Goal: Transaction & Acquisition: Purchase product/service

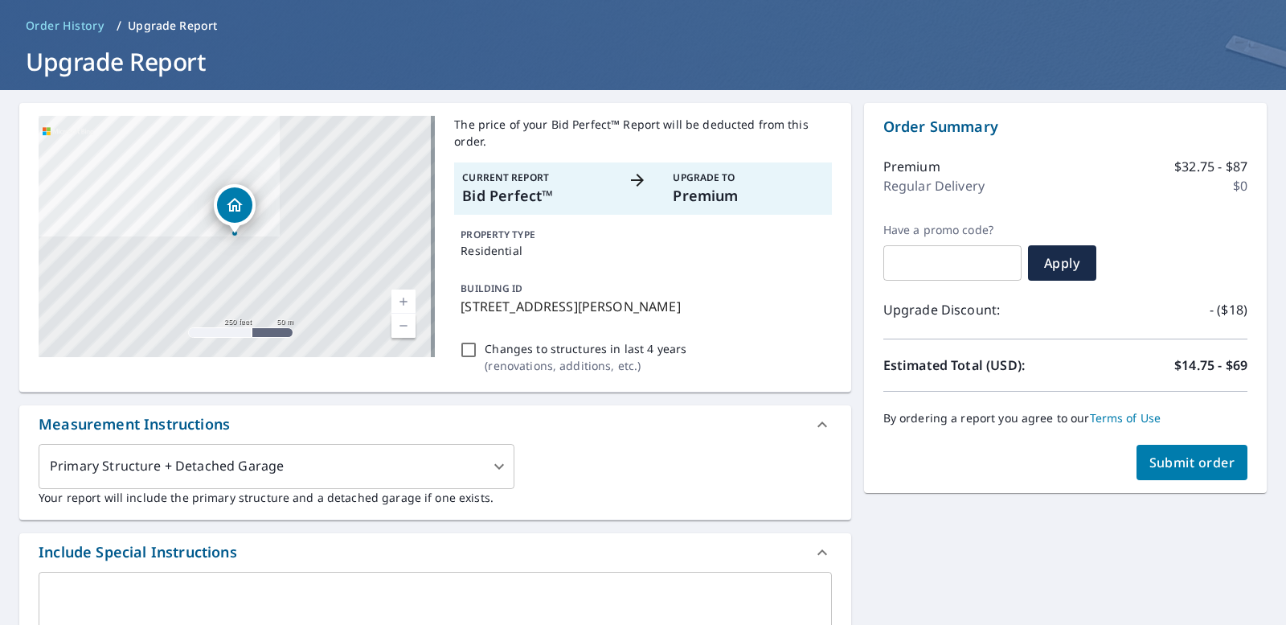
scroll to position [55, 0]
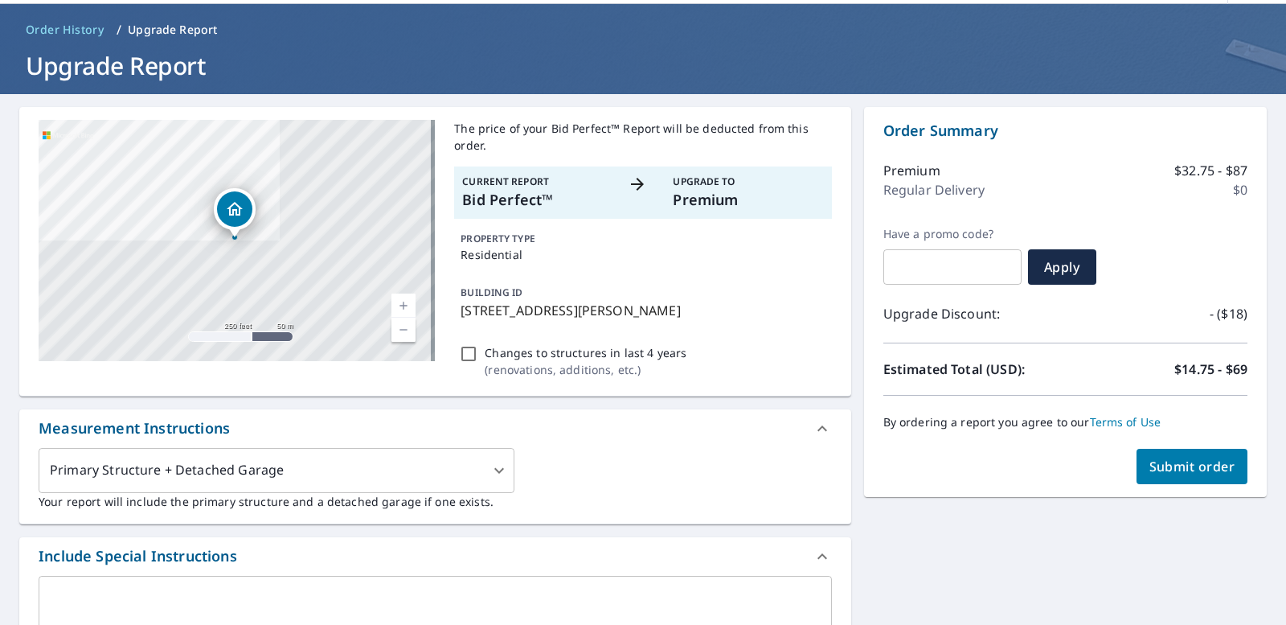
click at [55, 22] on span "Order History" at bounding box center [65, 30] width 78 height 16
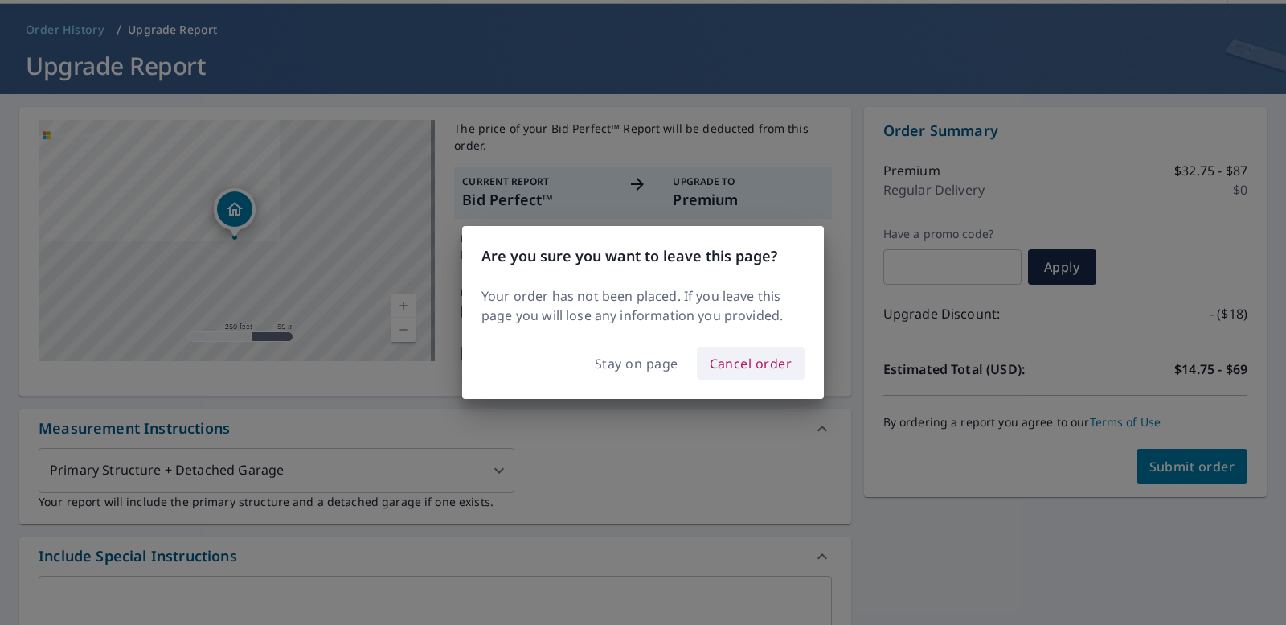
click at [738, 368] on span "Cancel order" at bounding box center [751, 363] width 83 height 23
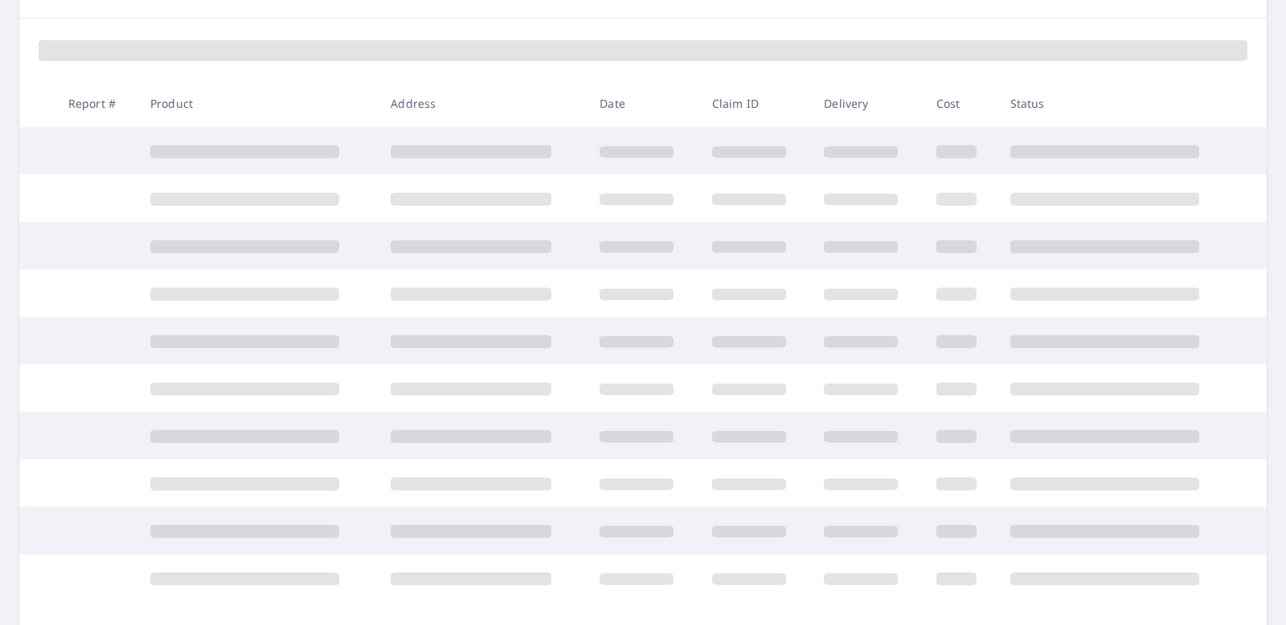
scroll to position [215, 0]
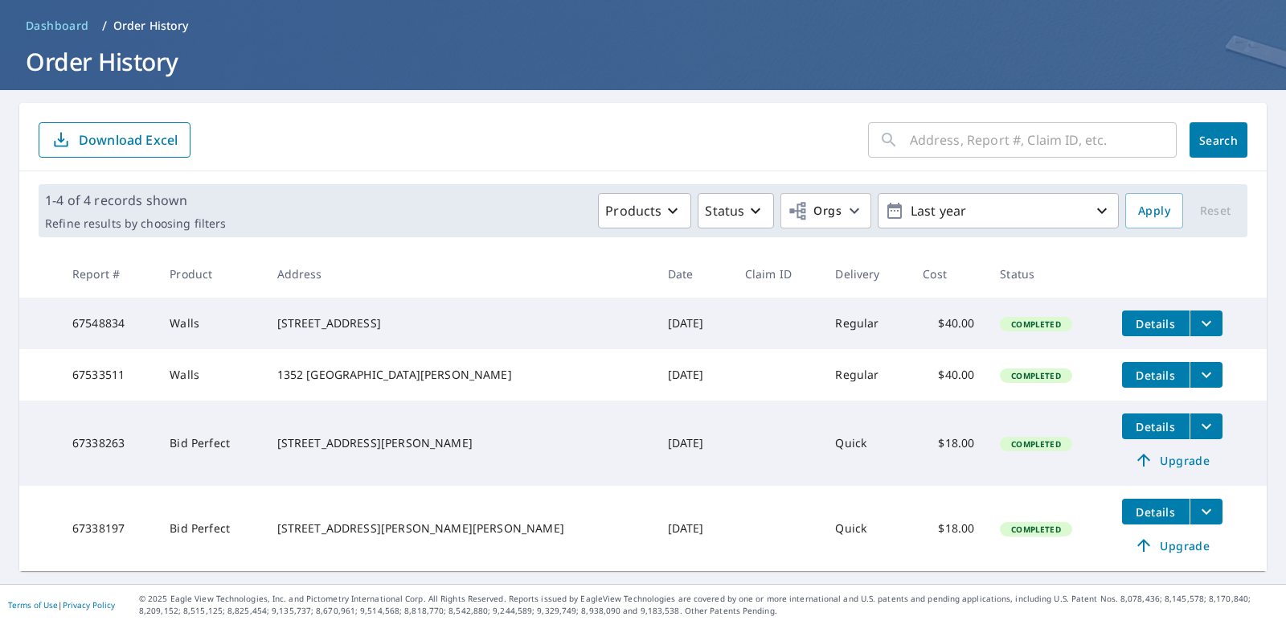
click at [493, 472] on td "[STREET_ADDRESS][PERSON_NAME]" at bounding box center [459, 442] width 391 height 85
click at [1197, 514] on icon "filesDropdownBtn-67338197" at bounding box center [1206, 511] width 19 height 19
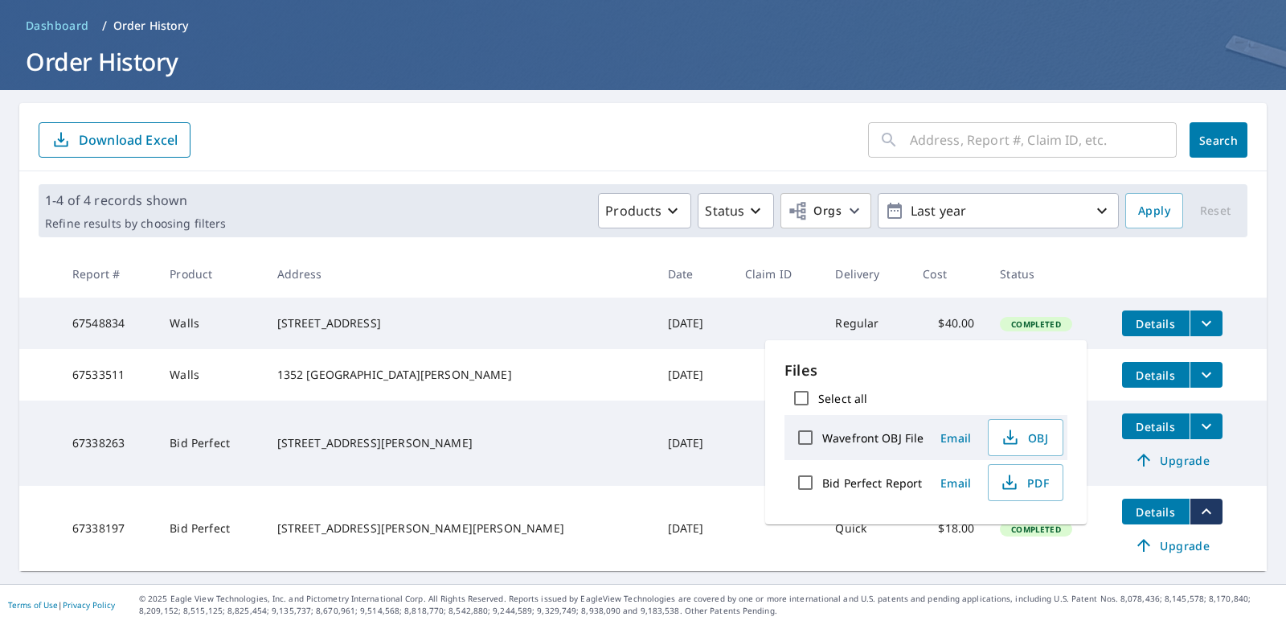
click at [1190, 515] on button "filesDropdownBtn-67338197" at bounding box center [1206, 511] width 33 height 26
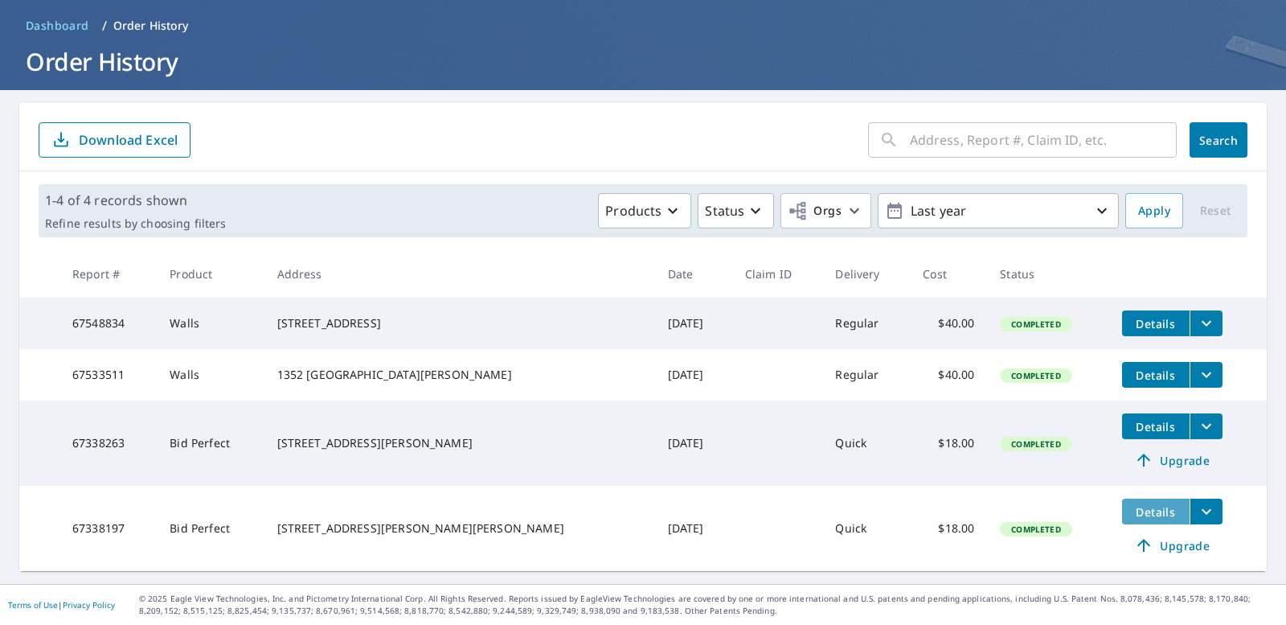
click at [1138, 513] on span "Details" at bounding box center [1156, 511] width 48 height 15
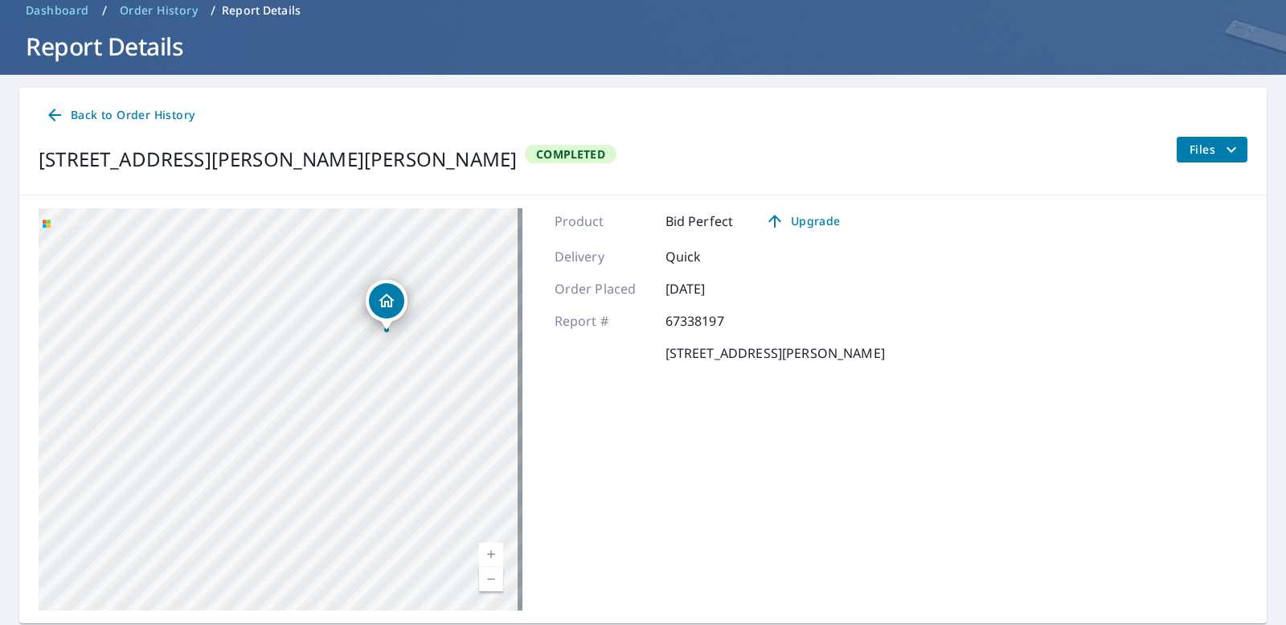
scroll to position [46, 0]
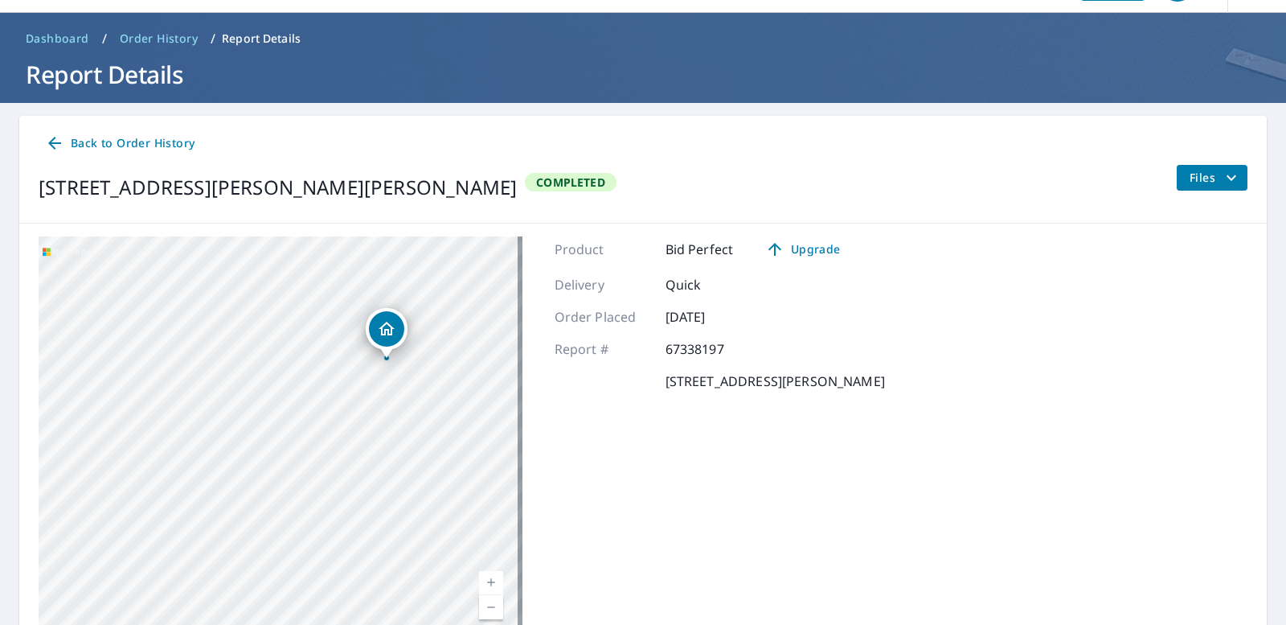
click at [131, 146] on span "Back to Order History" at bounding box center [120, 143] width 150 height 20
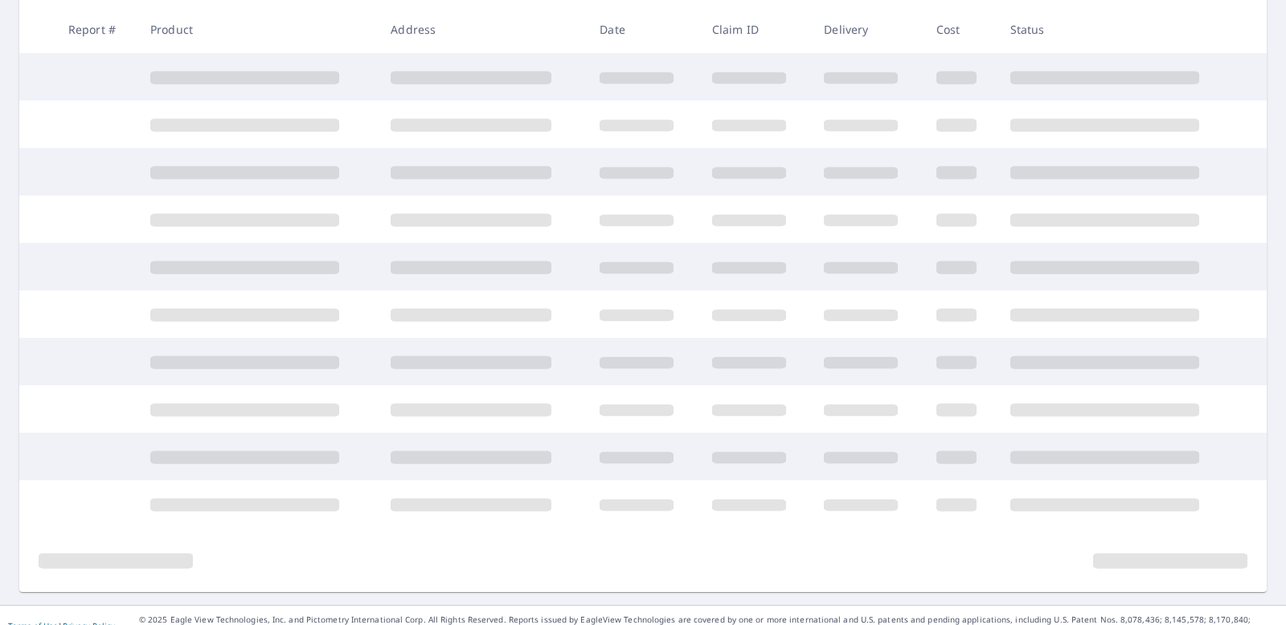
scroll to position [287, 0]
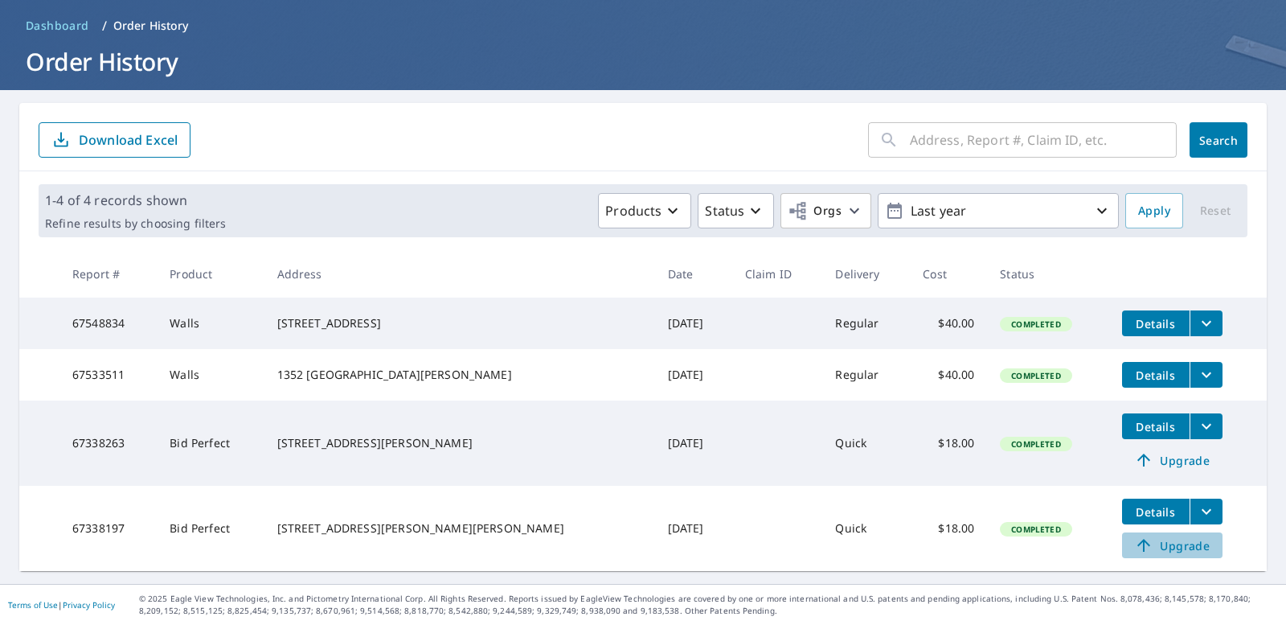
click at [1146, 541] on span "Upgrade" at bounding box center [1172, 544] width 81 height 19
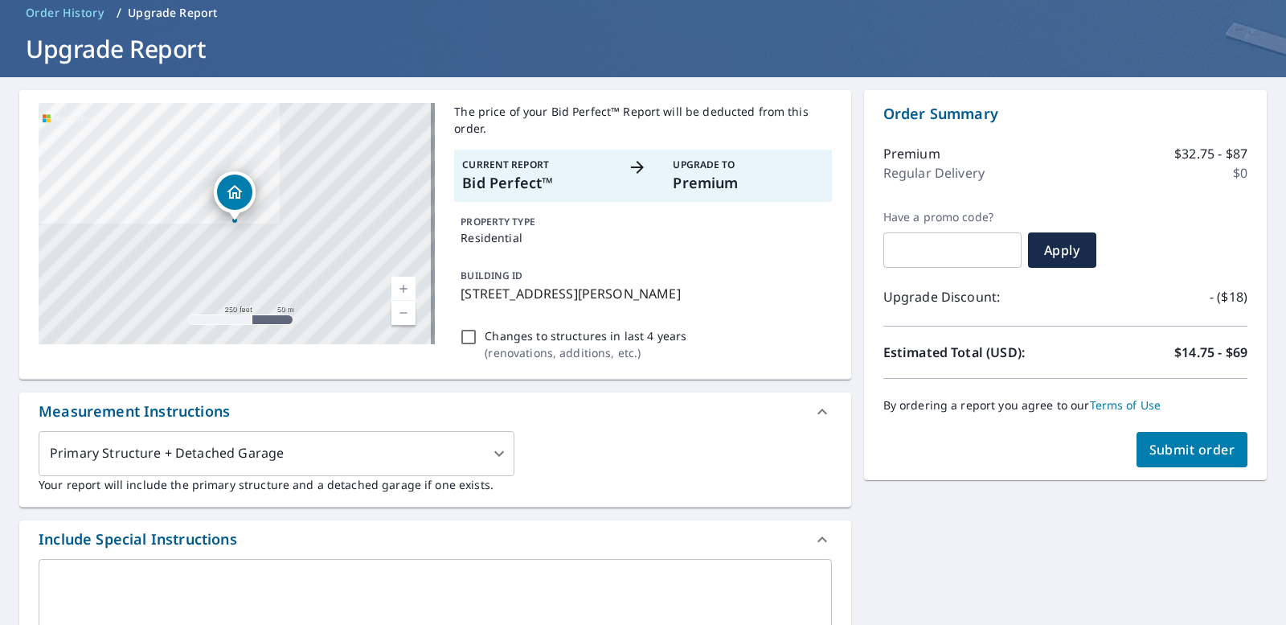
click at [898, 146] on p "Premium" at bounding box center [911, 153] width 57 height 19
drag, startPoint x: 1172, startPoint y: 147, endPoint x: 1193, endPoint y: 149, distance: 21.0
click at [1193, 149] on p "$32.75 - $87" at bounding box center [1210, 153] width 73 height 19
drag, startPoint x: 917, startPoint y: 352, endPoint x: 961, endPoint y: 351, distance: 44.2
click at [961, 351] on p "Estimated Total (USD):" at bounding box center [974, 351] width 182 height 19
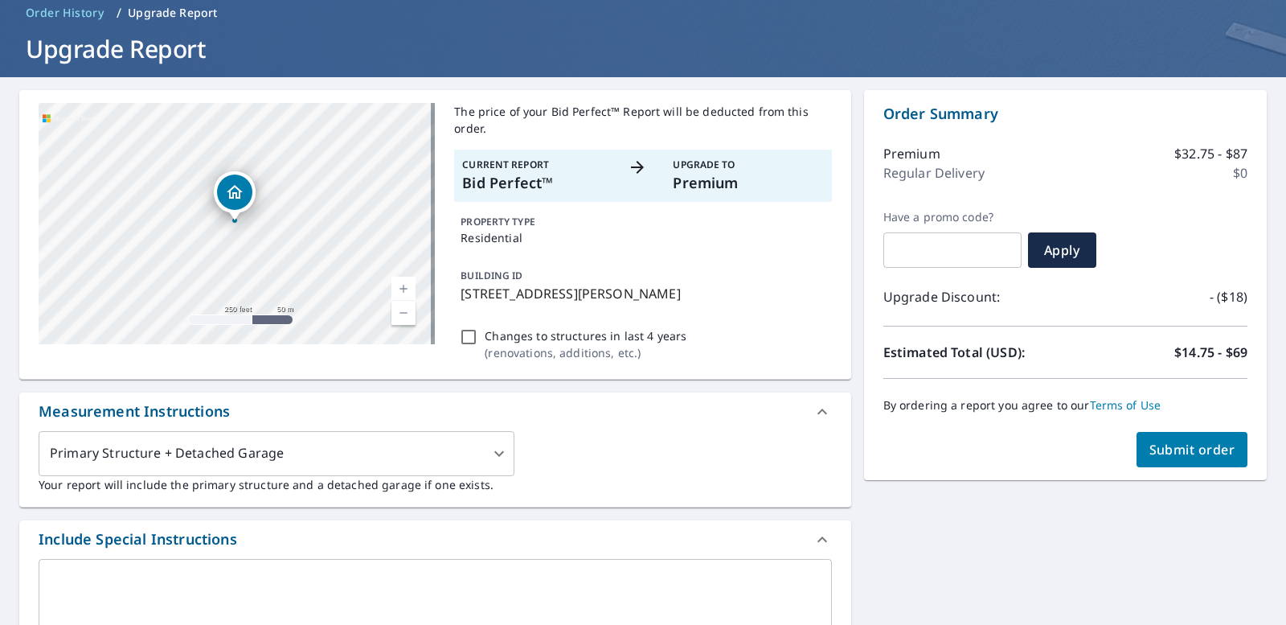
click at [705, 176] on p "Premium" at bounding box center [748, 183] width 150 height 22
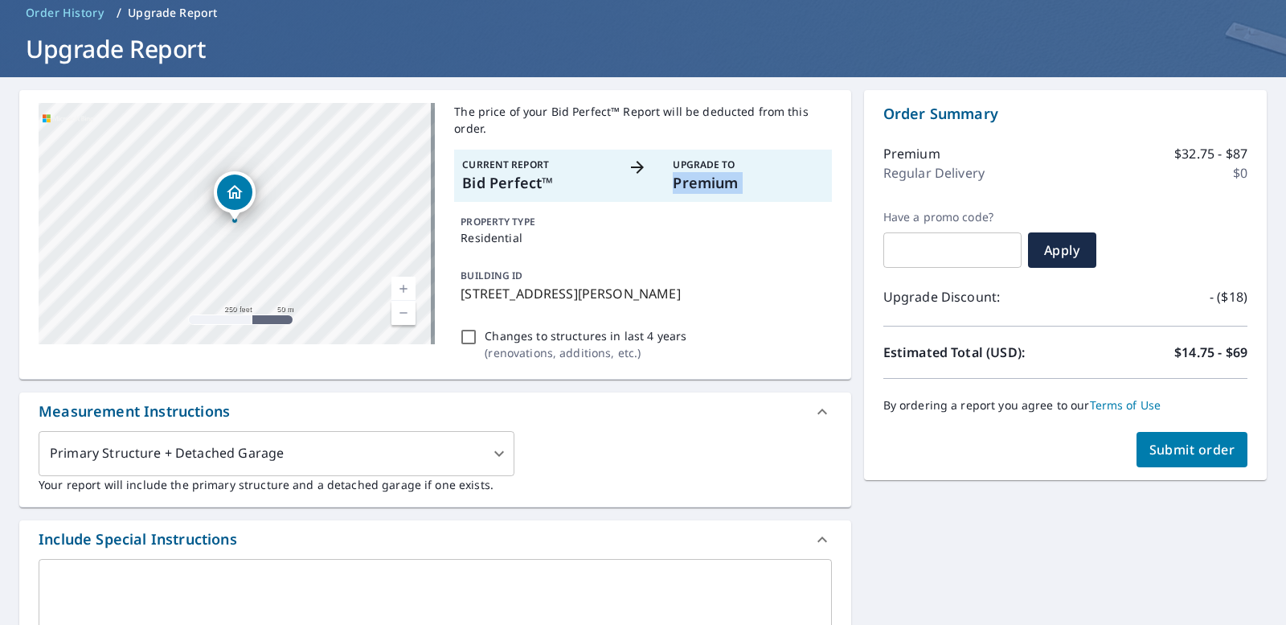
click at [705, 176] on p "Premium" at bounding box center [748, 183] width 150 height 22
click at [59, 51] on h1 "Upgrade Report" at bounding box center [643, 48] width 1248 height 33
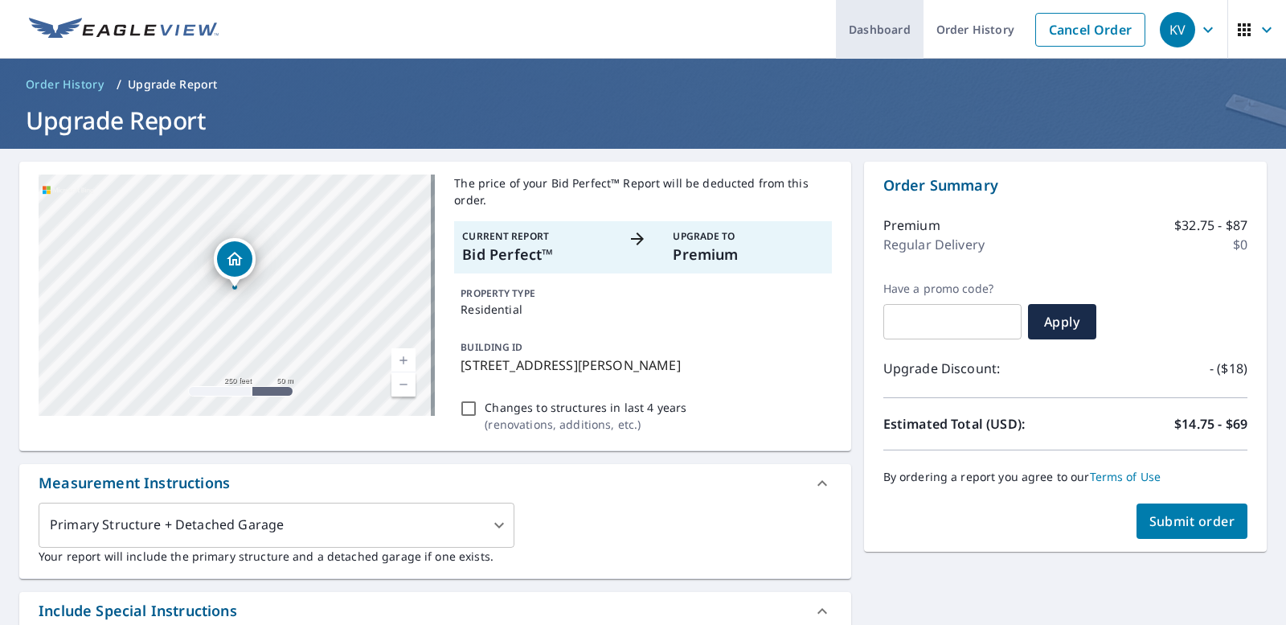
click at [864, 35] on link "Dashboard" at bounding box center [880, 29] width 88 height 59
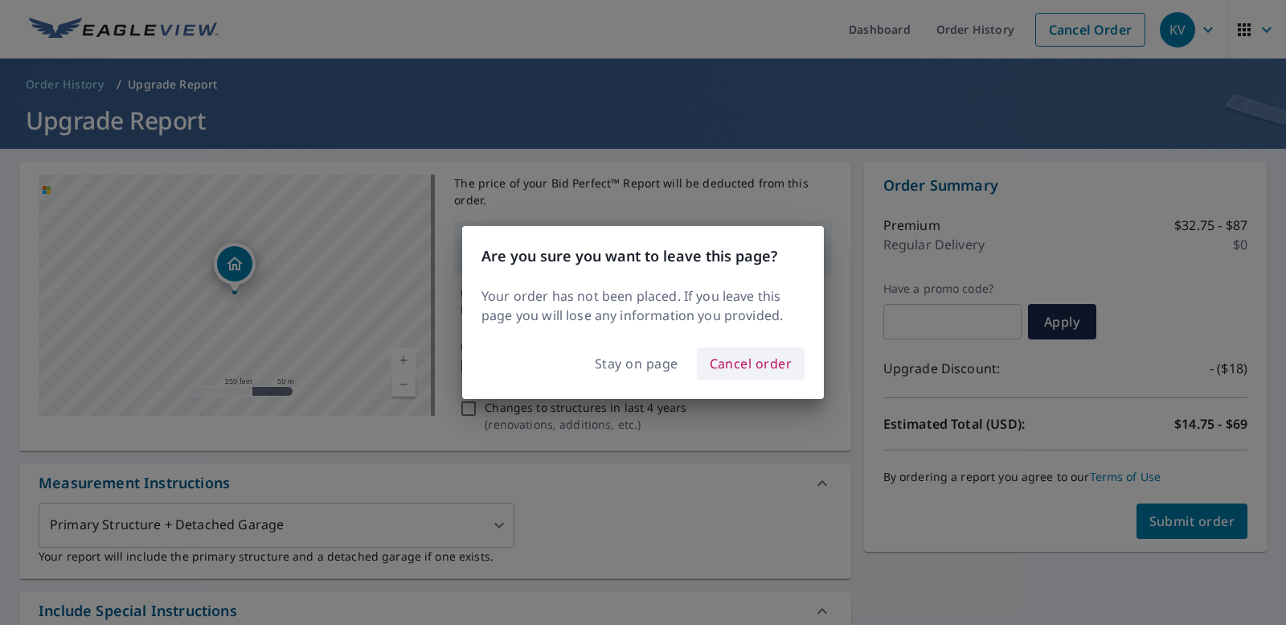
click at [726, 355] on span "Cancel order" at bounding box center [751, 363] width 83 height 23
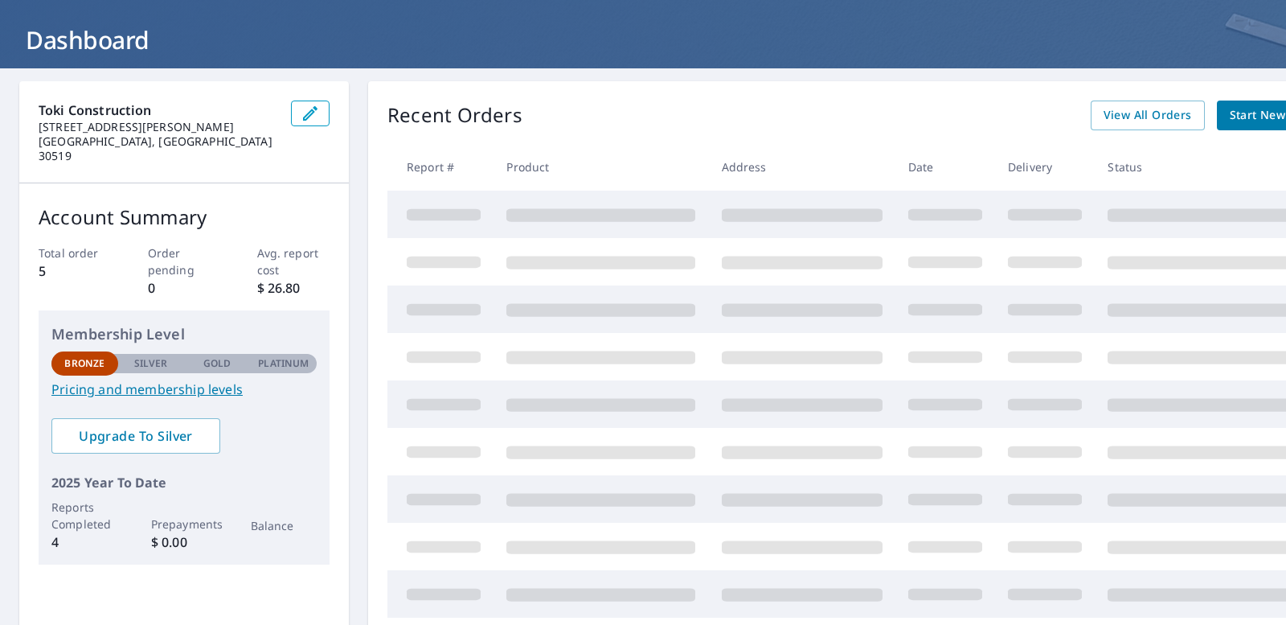
scroll to position [161, 0]
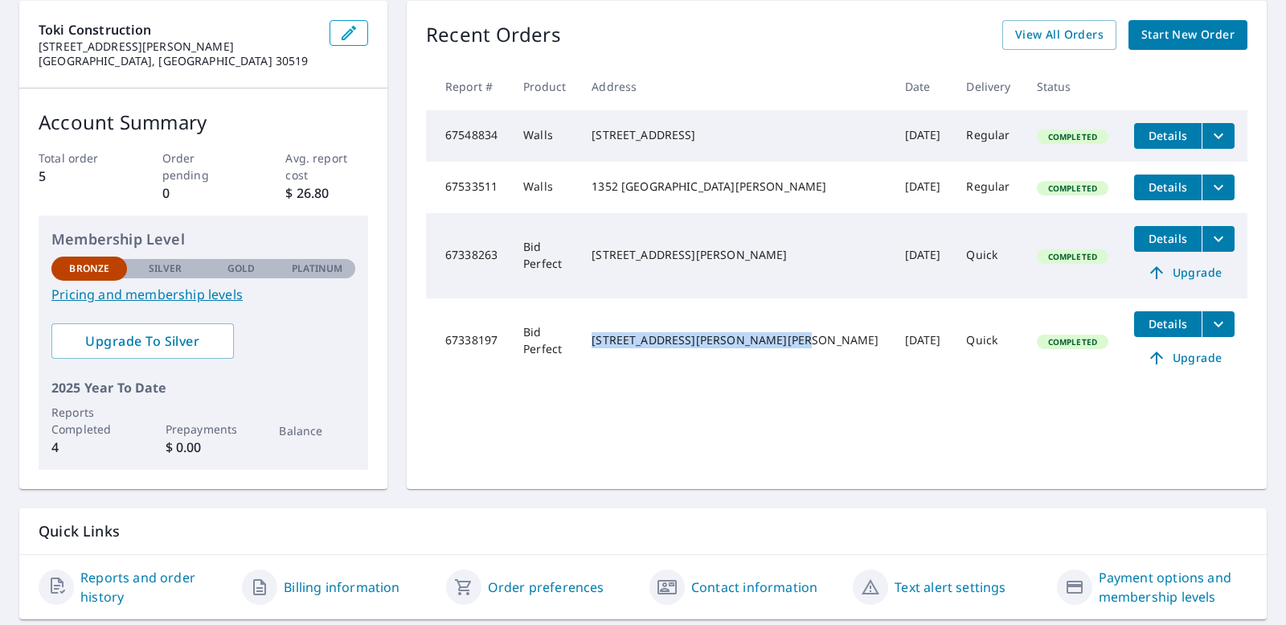
drag, startPoint x: 627, startPoint y: 342, endPoint x: 752, endPoint y: 367, distance: 127.9
click at [752, 367] on td "[STREET_ADDRESS][PERSON_NAME][PERSON_NAME]" at bounding box center [735, 340] width 313 height 85
copy div "[STREET_ADDRESS][PERSON_NAME][PERSON_NAME]"
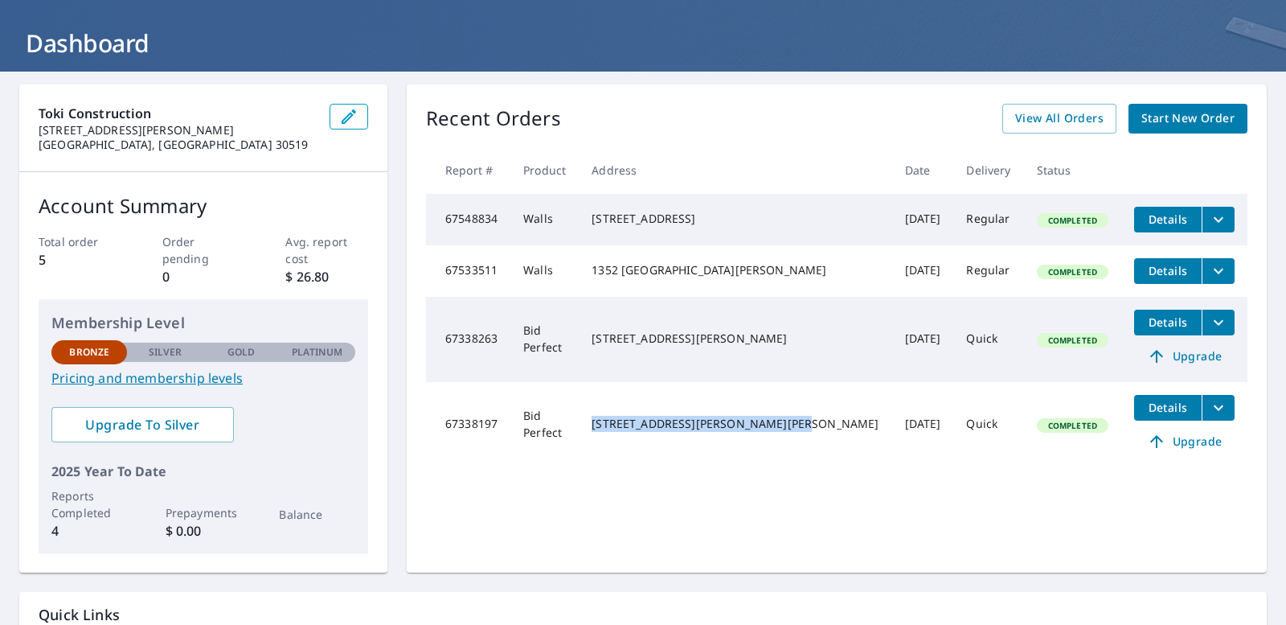
scroll to position [0, 0]
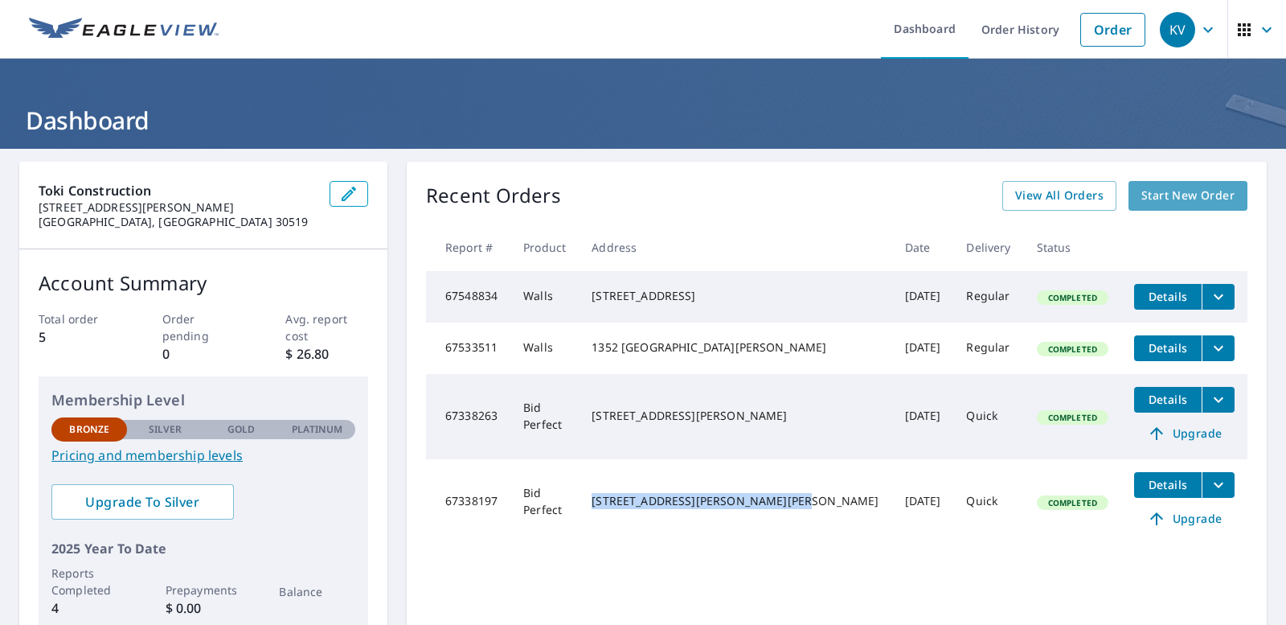
click at [1146, 194] on span "Start New Order" at bounding box center [1188, 196] width 93 height 20
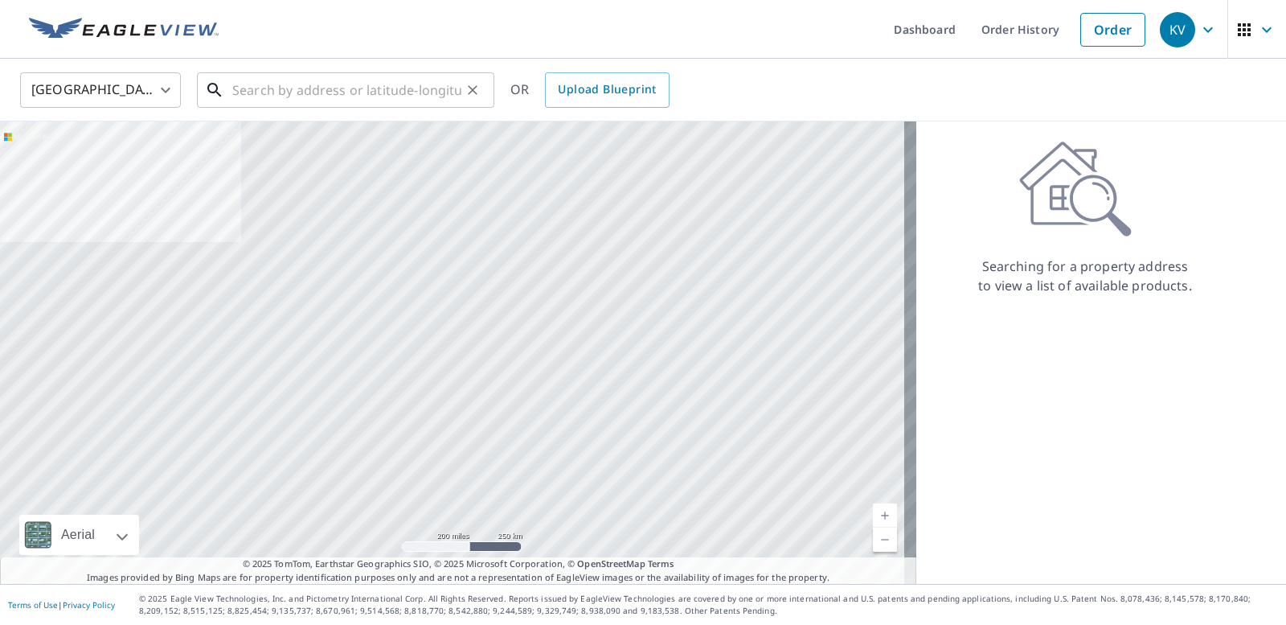
click at [273, 87] on input "text" at bounding box center [346, 90] width 229 height 45
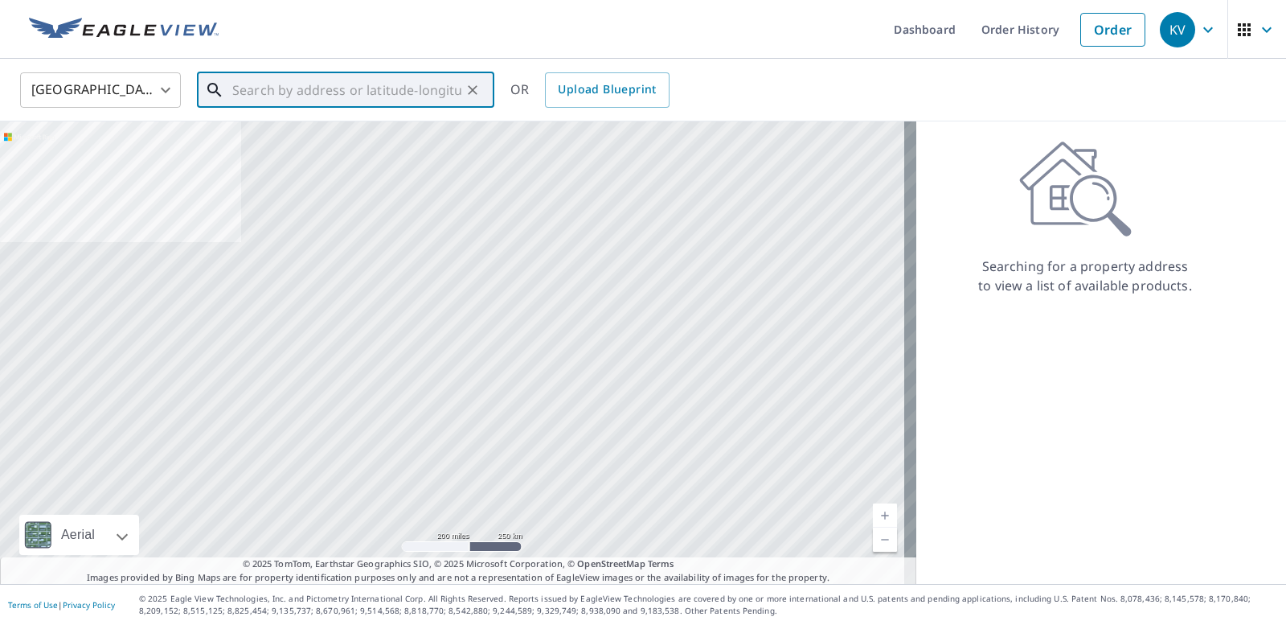
paste input "[STREET_ADDRESS][PERSON_NAME][PERSON_NAME]"
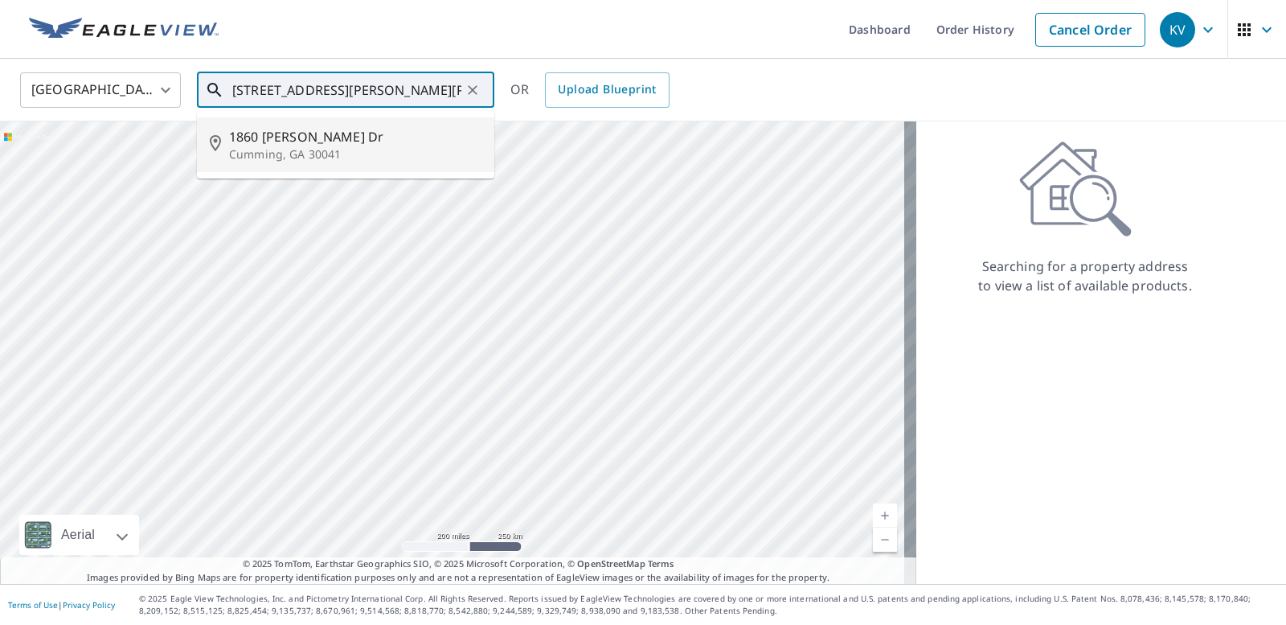
click at [295, 147] on p "Cumming, GA 30041" at bounding box center [355, 154] width 252 height 16
type input "[STREET_ADDRESS][PERSON_NAME][PERSON_NAME]"
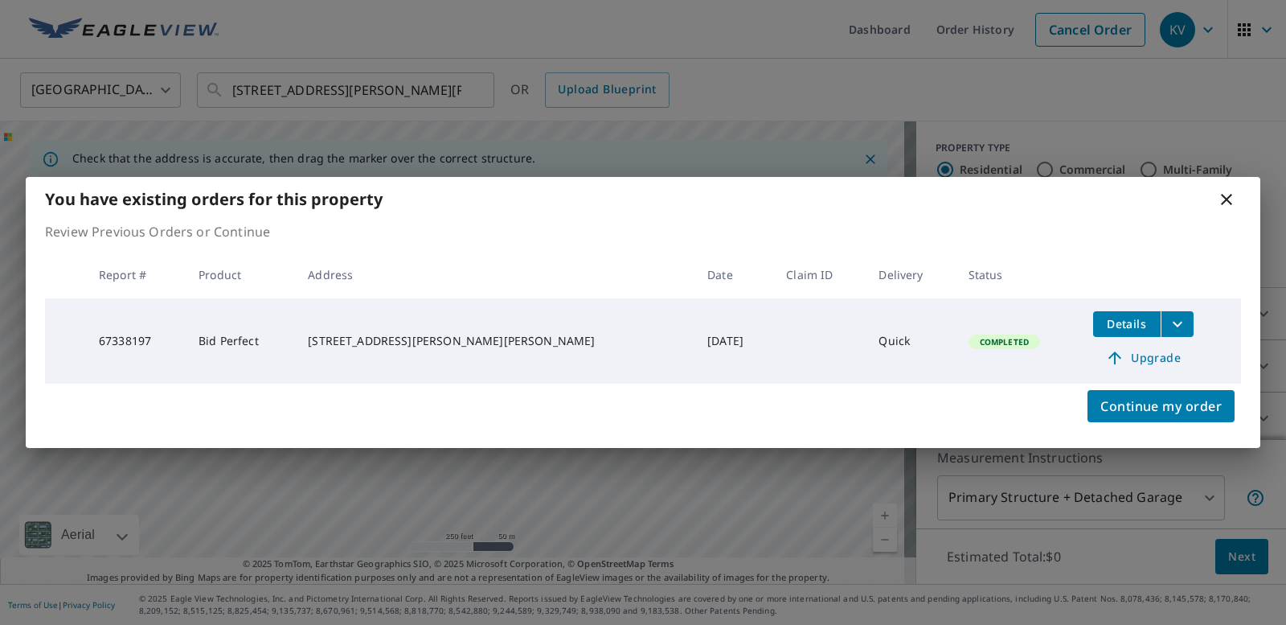
click at [1224, 194] on icon at bounding box center [1226, 199] width 19 height 19
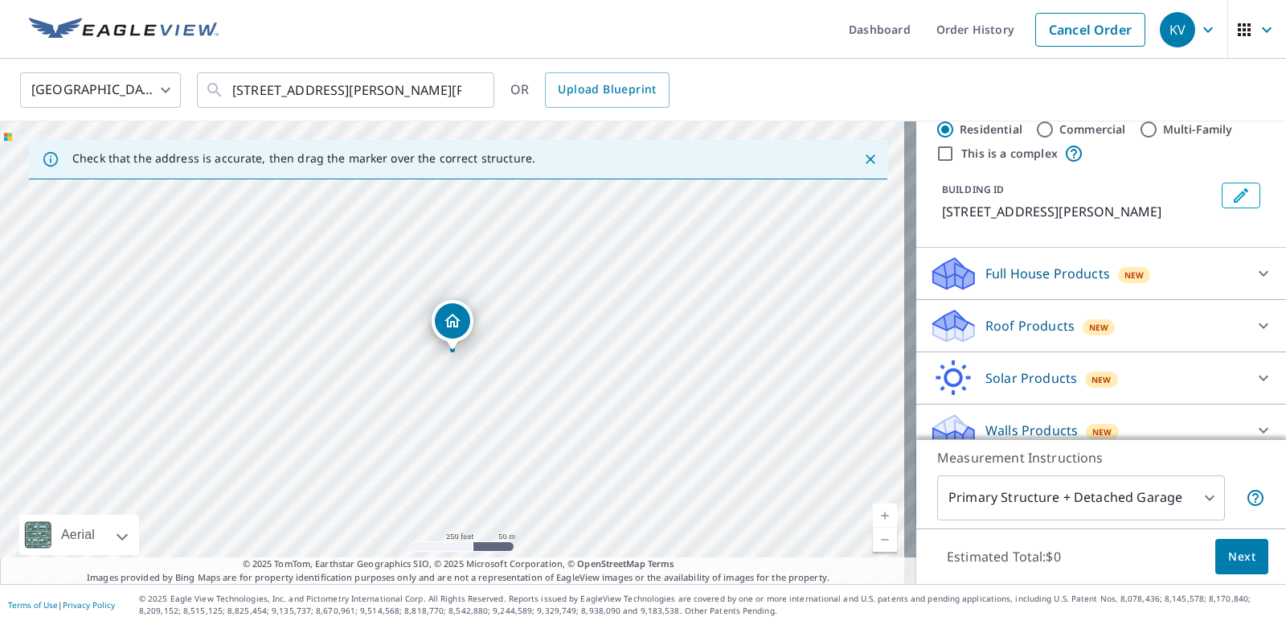
scroll to position [58, 0]
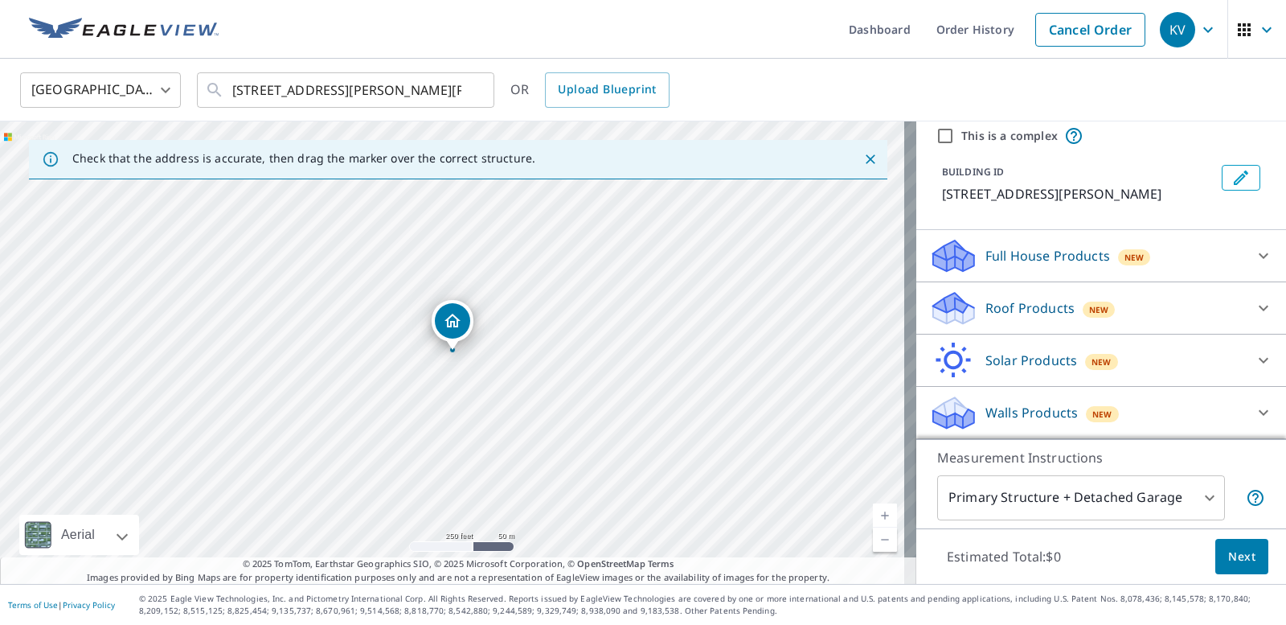
click at [1002, 272] on div "Full House Products New" at bounding box center [1086, 256] width 315 height 38
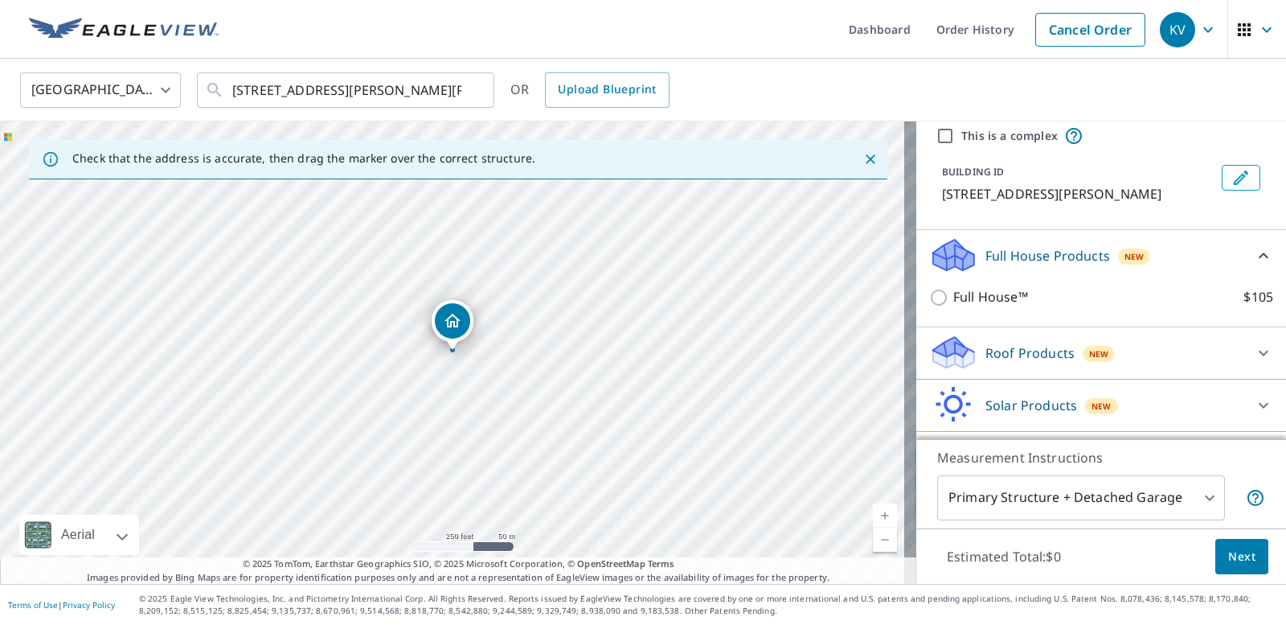
click at [1002, 272] on div "Full House Products New" at bounding box center [1091, 255] width 325 height 38
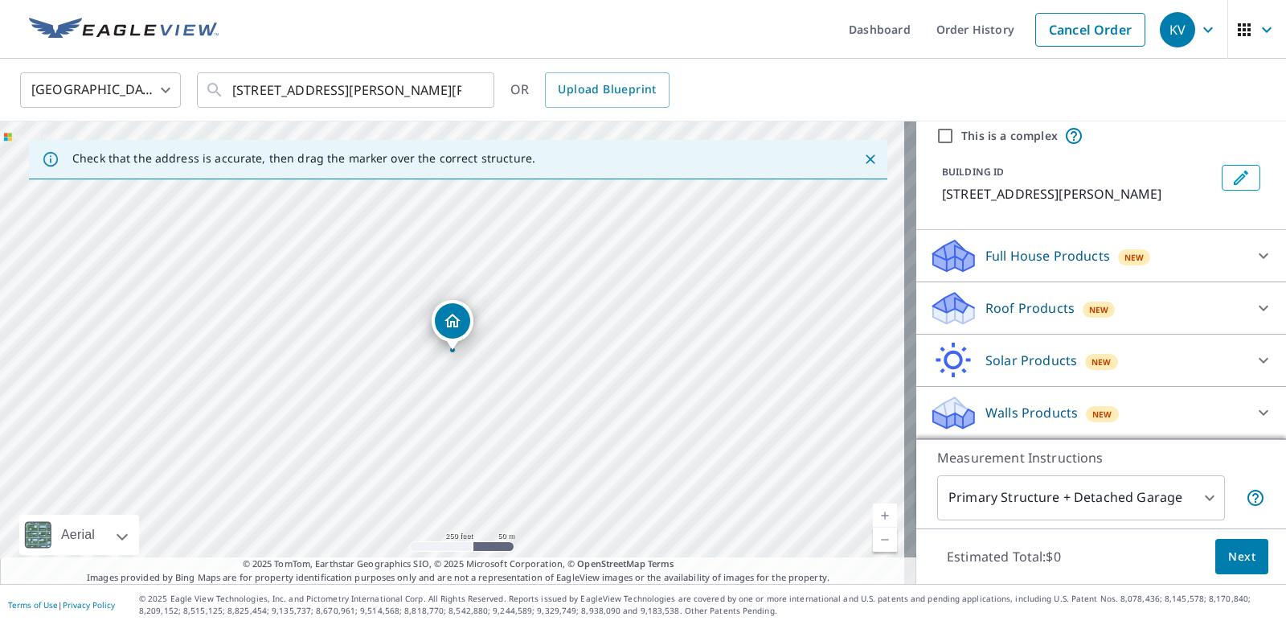
click at [1002, 323] on div "Roof Products New" at bounding box center [1086, 308] width 315 height 38
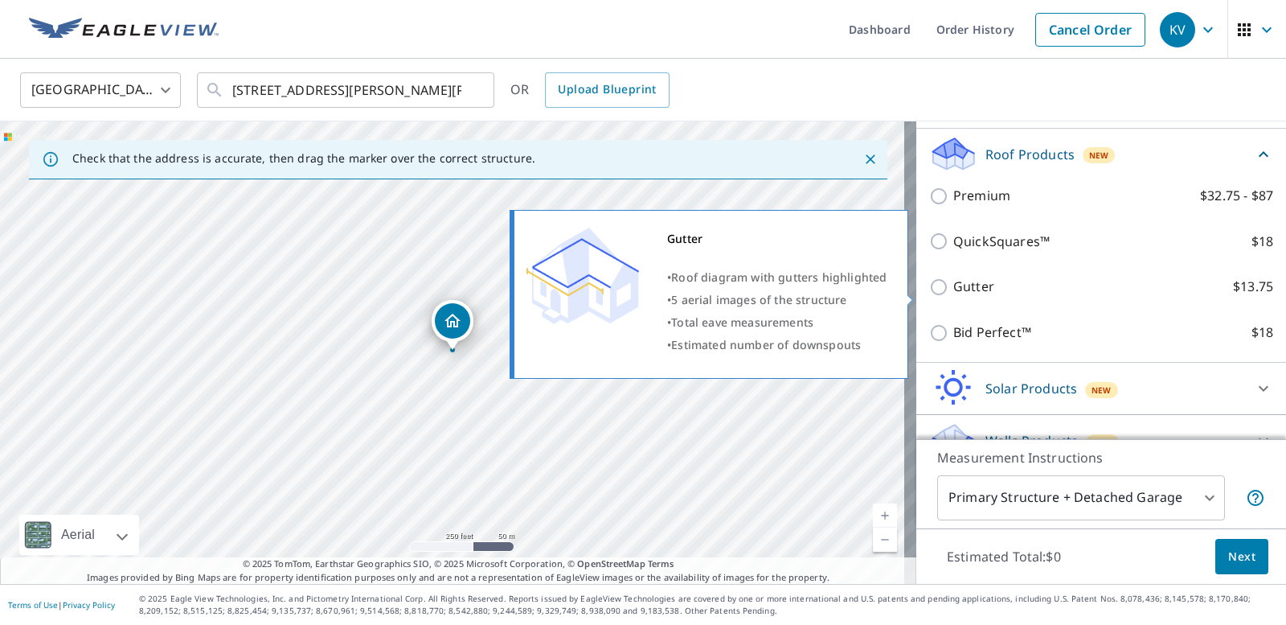
scroll to position [219, 0]
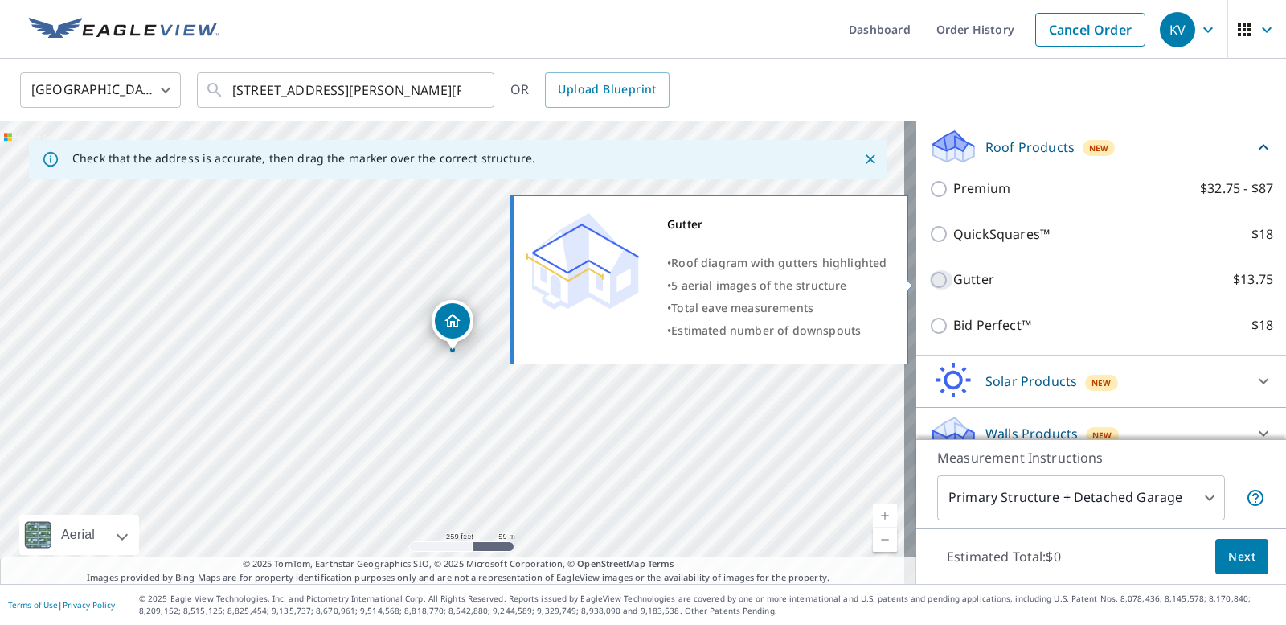
click at [929, 275] on input "Gutter $13.75" at bounding box center [941, 279] width 24 height 19
checkbox input "true"
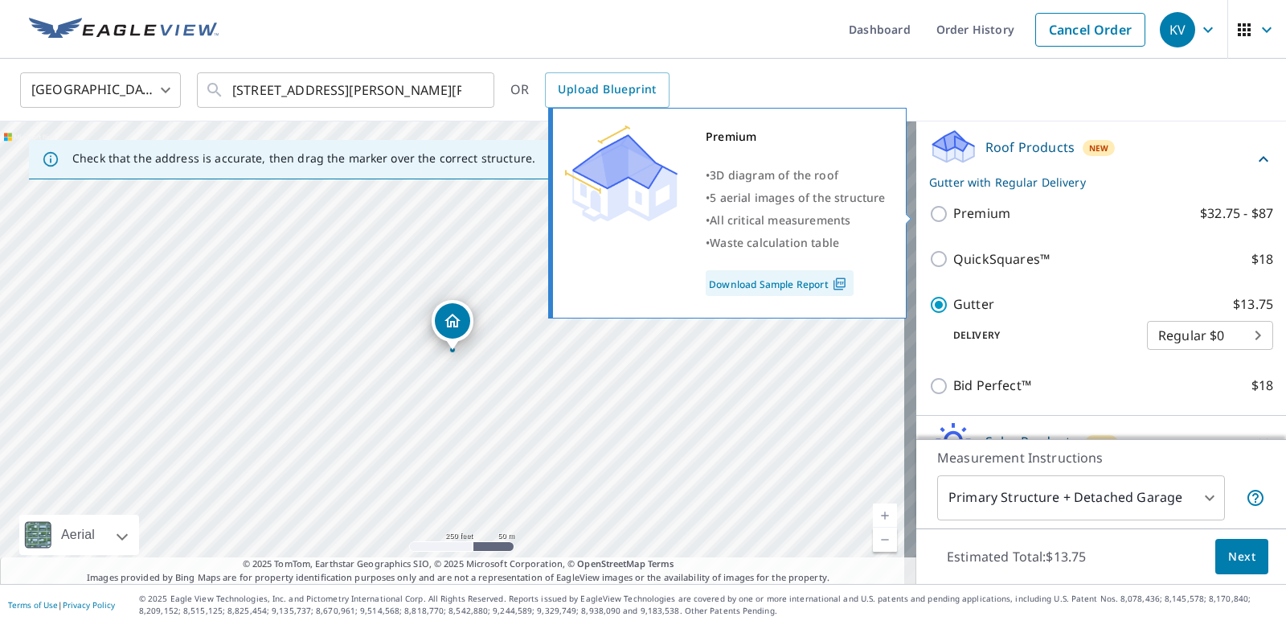
click at [933, 211] on input "Premium $32.75 - $87" at bounding box center [941, 213] width 24 height 19
checkbox input "true"
checkbox input "false"
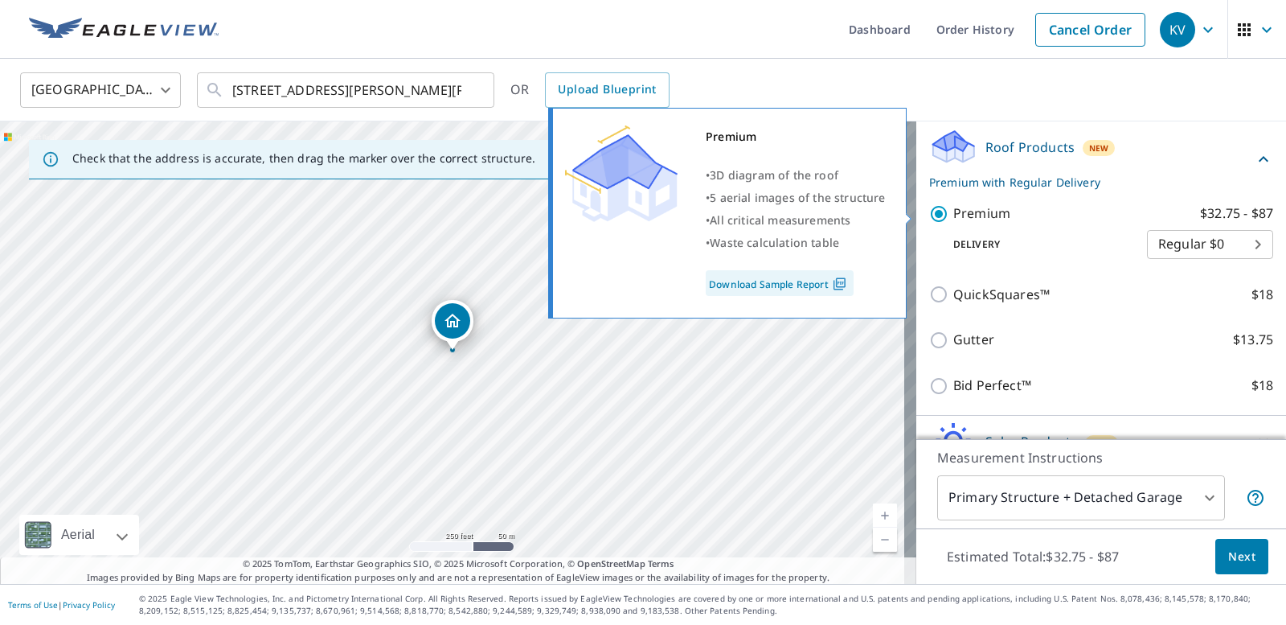
click at [929, 212] on input "Premium $32.75 - $87" at bounding box center [941, 213] width 24 height 19
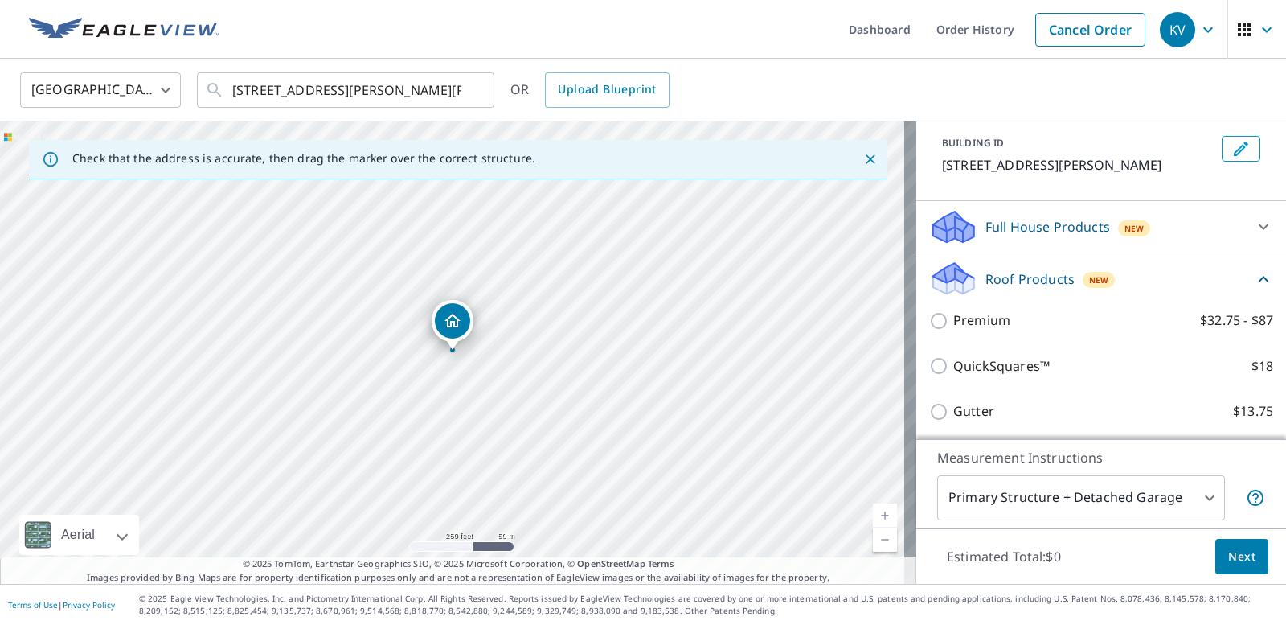
scroll to position [58, 0]
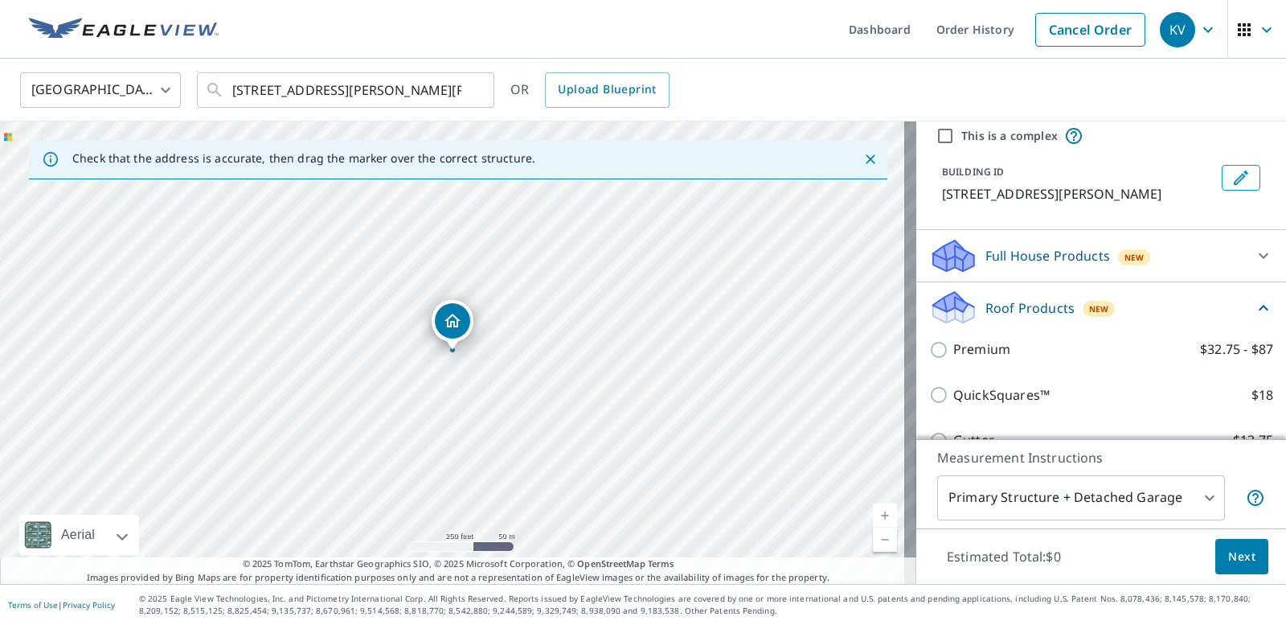
click at [1020, 312] on p "Roof Products" at bounding box center [1030, 307] width 89 height 19
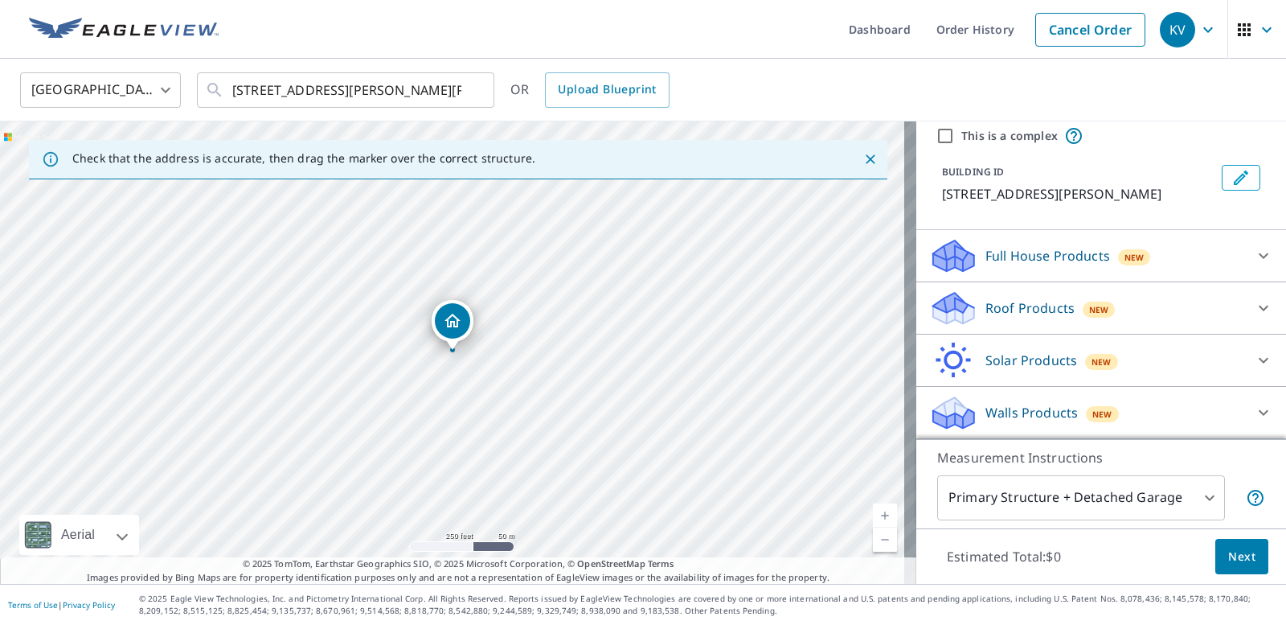
click at [1020, 312] on p "Roof Products" at bounding box center [1030, 307] width 89 height 19
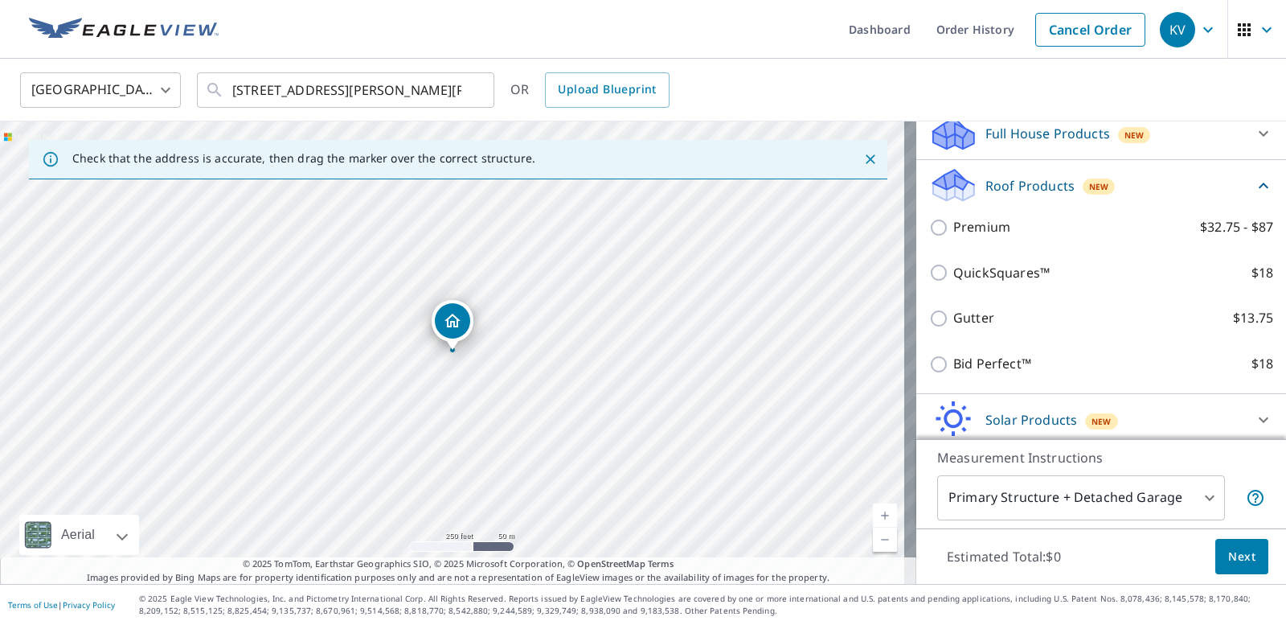
scroll to position [219, 0]
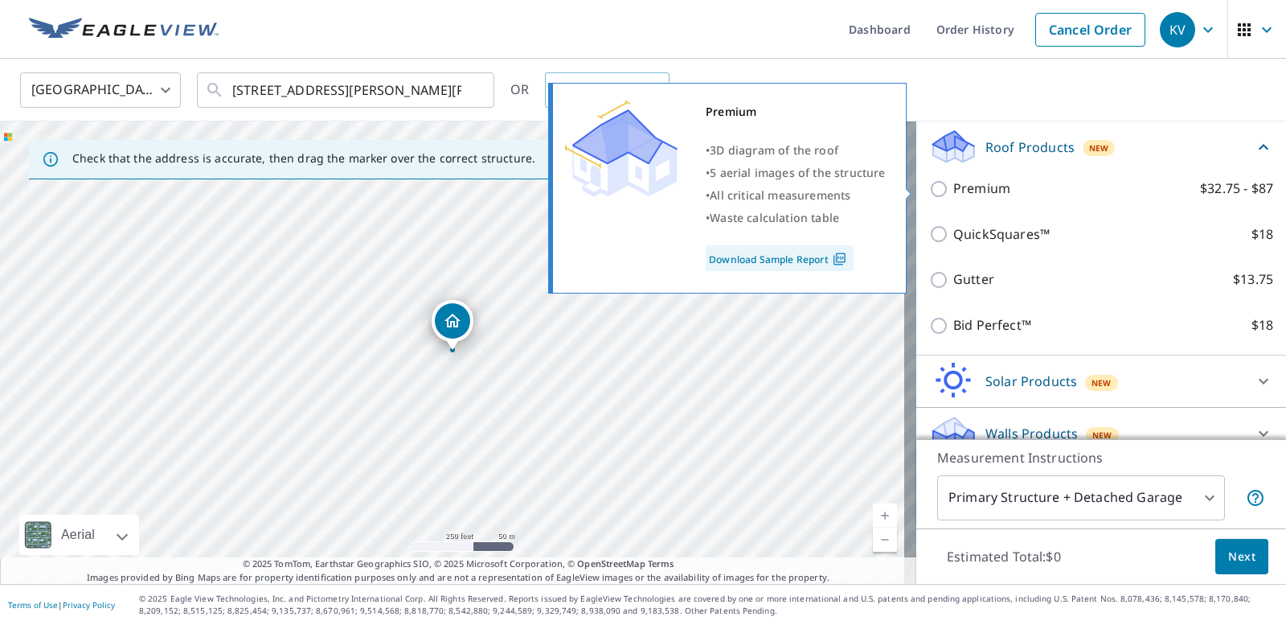
click at [1214, 187] on p "$32.75 - $87" at bounding box center [1236, 188] width 73 height 20
click at [953, 187] on input "Premium $32.75 - $87" at bounding box center [941, 188] width 24 height 19
checkbox input "true"
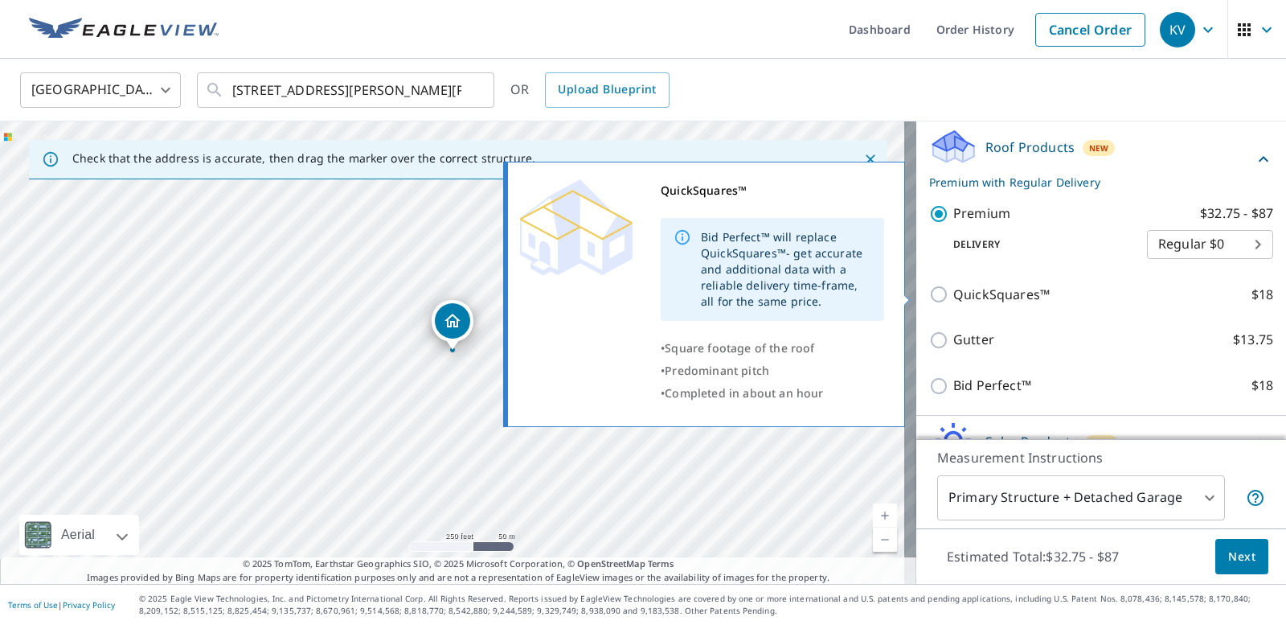
click at [953, 297] on p "QuickSquares™" at bounding box center [1001, 295] width 96 height 20
click at [952, 297] on input "QuickSquares™ $18" at bounding box center [941, 294] width 24 height 19
checkbox input "true"
checkbox input "false"
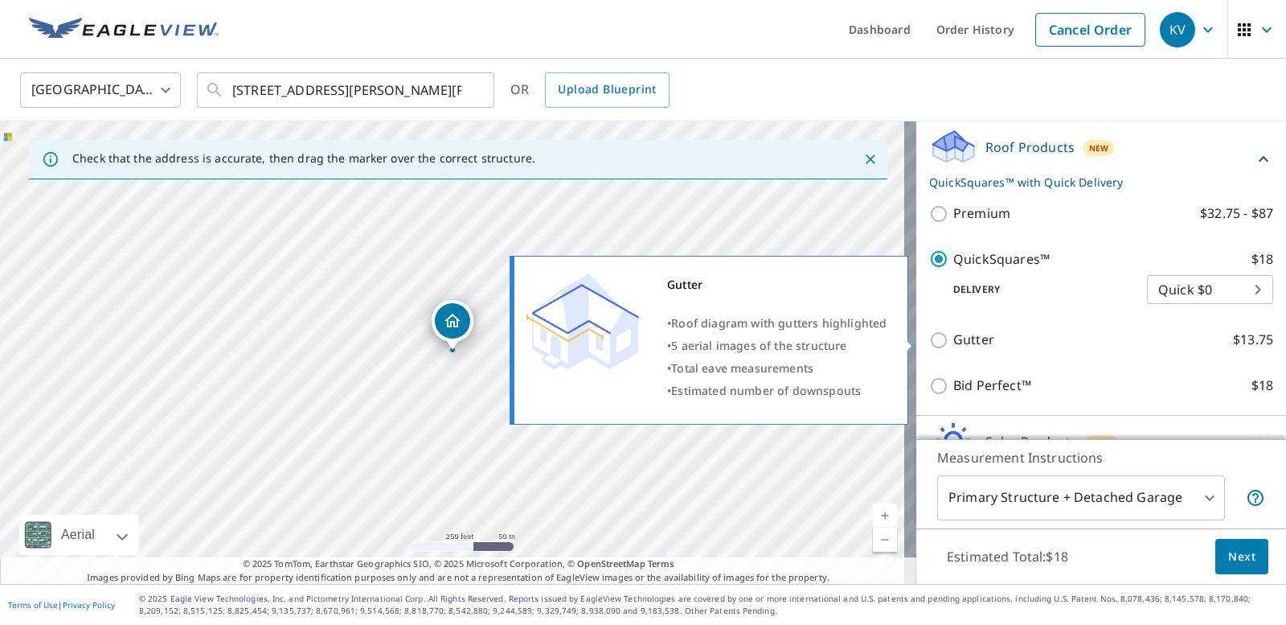
click at [953, 346] on p "Gutter" at bounding box center [973, 340] width 41 height 20
click at [951, 346] on input "Gutter $13.75" at bounding box center [941, 339] width 24 height 19
checkbox input "true"
checkbox input "false"
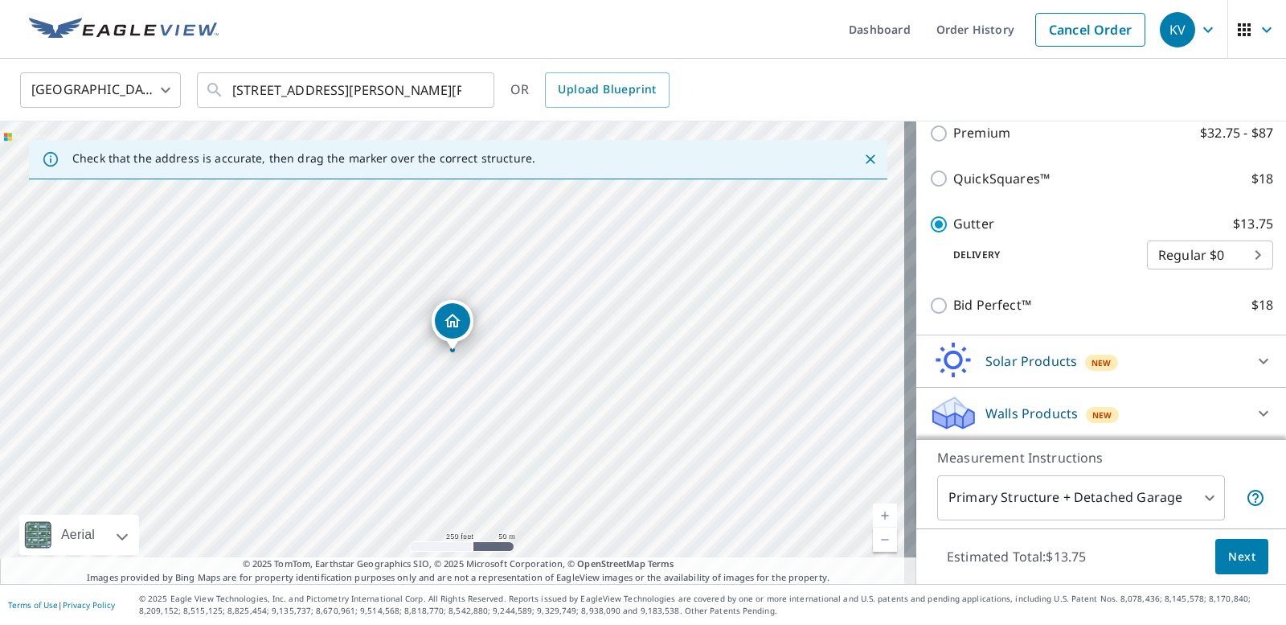
scroll to position [300, 0]
click at [1237, 559] on span "Next" at bounding box center [1241, 557] width 27 height 20
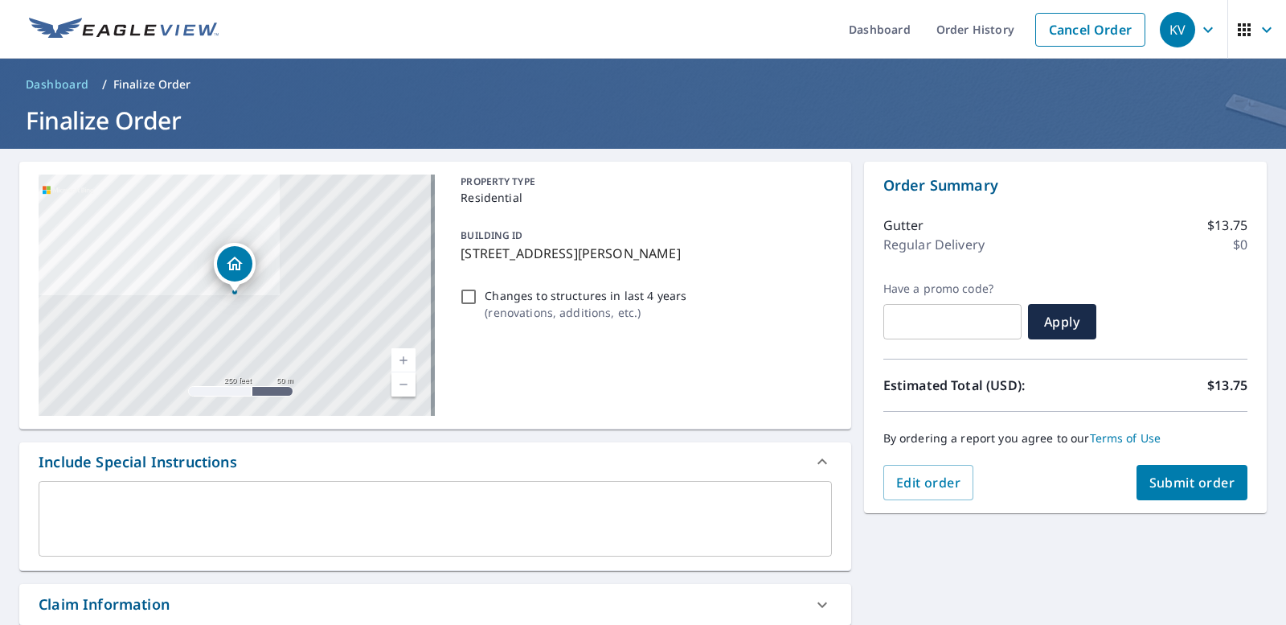
click at [1158, 487] on span "Submit order" at bounding box center [1193, 482] width 86 height 18
